Goal: Task Accomplishment & Management: Use online tool/utility

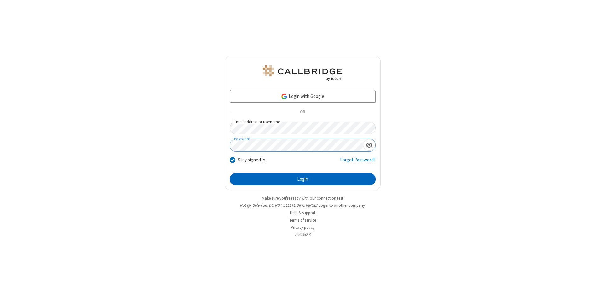
click at [302, 180] on button "Login" at bounding box center [303, 179] width 146 height 13
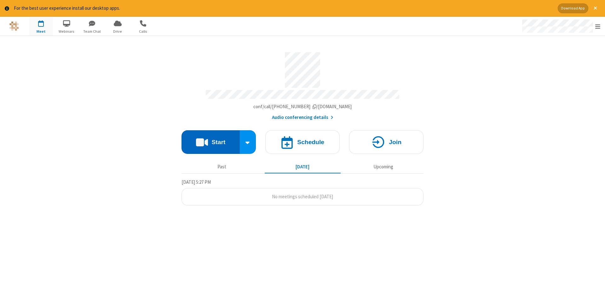
click at [210, 140] on button "Start" at bounding box center [210, 142] width 58 height 24
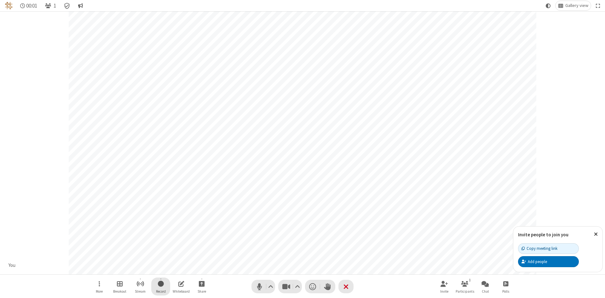
click at [161, 287] on span "Start recording" at bounding box center [161, 284] width 6 height 8
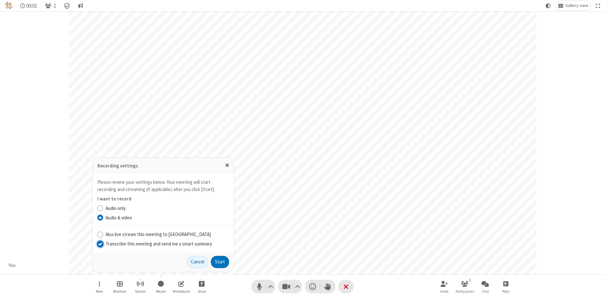
click at [100, 244] on input "Transcribe this meeting and send me a smart summary" at bounding box center [100, 244] width 6 height 7
click at [220, 262] on button "Start" at bounding box center [220, 262] width 18 height 13
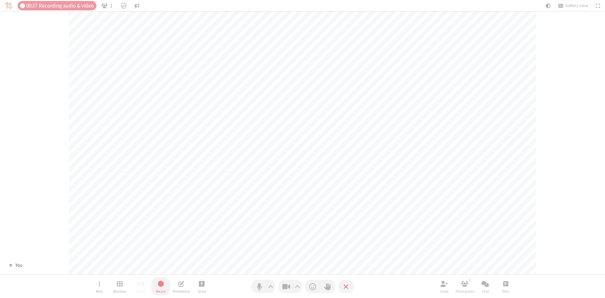
click at [161, 287] on span "Stop recording" at bounding box center [160, 284] width 7 height 8
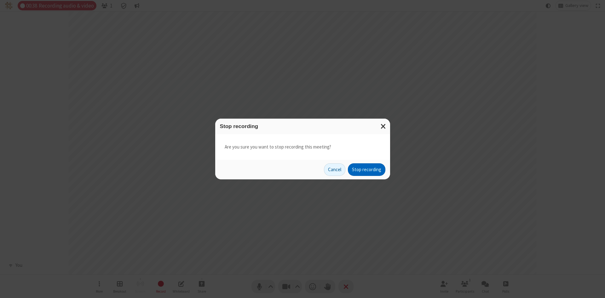
click at [366, 170] on button "Stop recording" at bounding box center [366, 169] width 37 height 13
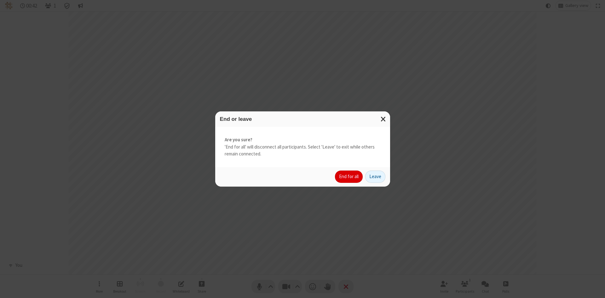
click at [349, 177] on button "End for all" at bounding box center [349, 177] width 28 height 13
